Goal: Task Accomplishment & Management: Manage account settings

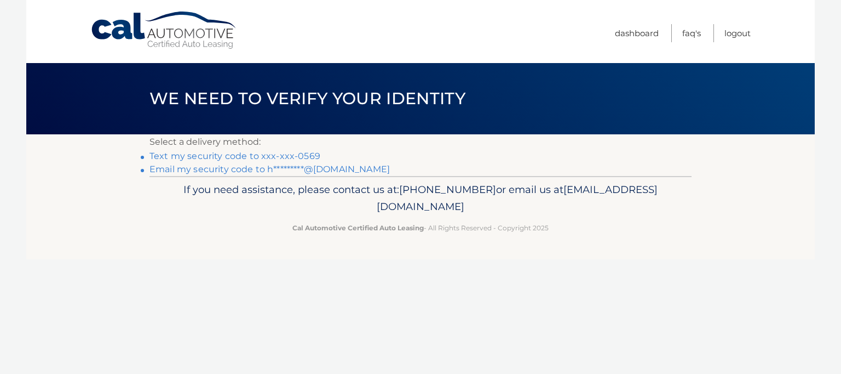
click at [282, 156] on link "Text my security code to xxx-xxx-0569" at bounding box center [235, 156] width 171 height 10
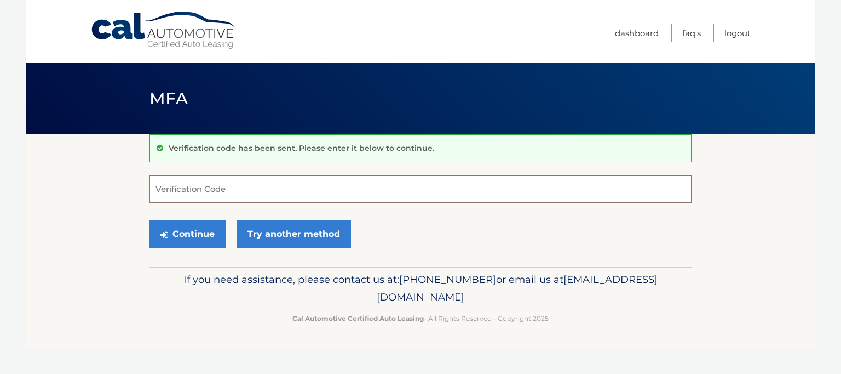
click at [234, 191] on input "Verification Code" at bounding box center [421, 188] width 542 height 27
type input "919886"
click at [206, 237] on button "Continue" at bounding box center [188, 233] width 76 height 27
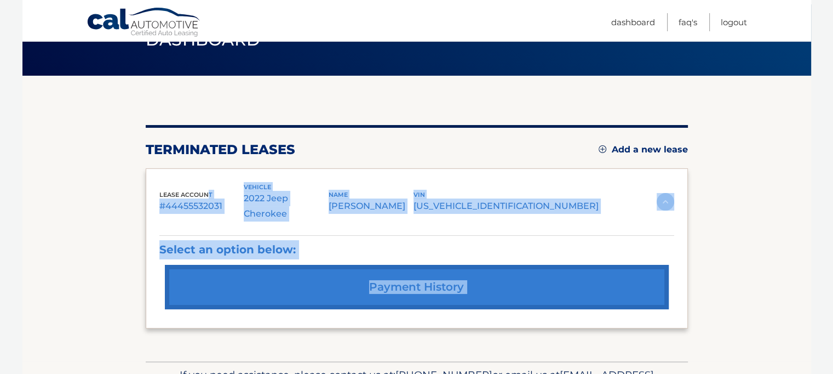
scroll to position [112, 0]
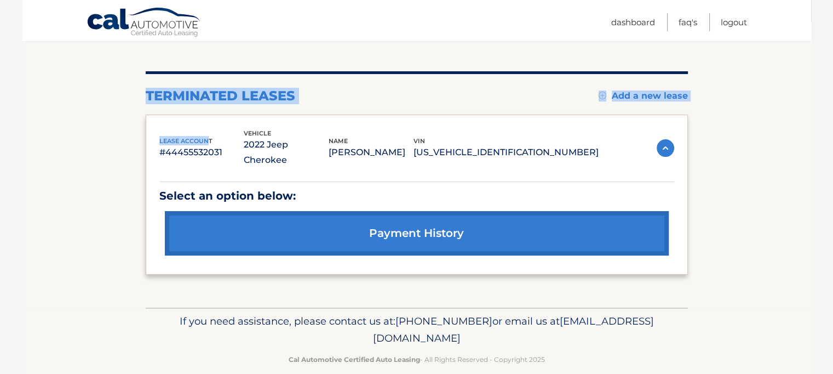
drag, startPoint x: 0, startPoint y: 0, endPoint x: 16, endPoint y: 194, distance: 194.6
click at [16, 194] on body "Cal Automotive Menu Dashboard FAQ's Logout" at bounding box center [416, 75] width 833 height 374
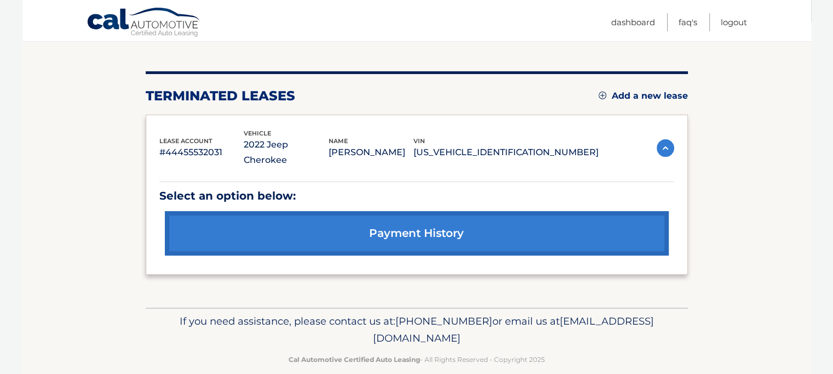
click at [16, 194] on body "Cal Automotive Menu Dashboard FAQ's Logout" at bounding box center [416, 75] width 833 height 374
click at [731, 25] on link "Logout" at bounding box center [734, 22] width 26 height 18
